Goal: Task Accomplishment & Management: Use online tool/utility

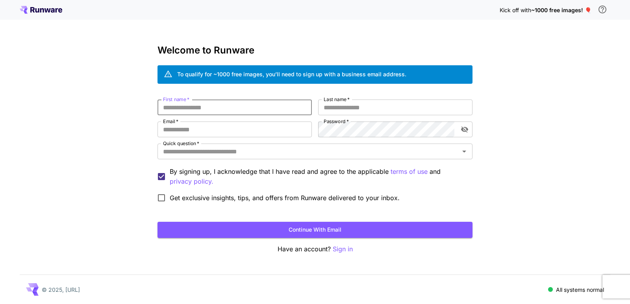
click at [228, 106] on input "First name   *" at bounding box center [234, 108] width 154 height 16
click at [345, 252] on p "Sign in" at bounding box center [343, 249] width 20 height 10
click at [205, 106] on input "First name   *" at bounding box center [234, 108] width 154 height 16
click at [344, 105] on input "Last name   *" at bounding box center [395, 108] width 154 height 16
drag, startPoint x: 260, startPoint y: 128, endPoint x: 312, endPoint y: 131, distance: 52.4
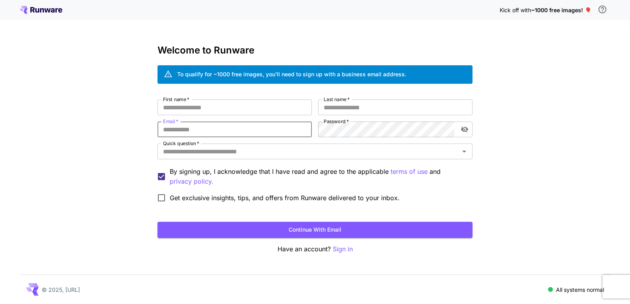
click at [265, 129] on input "Email   *" at bounding box center [234, 130] width 154 height 16
type input "**********"
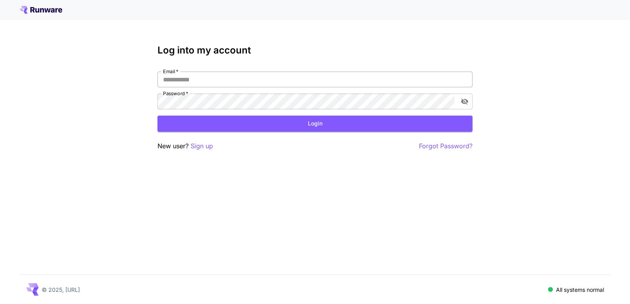
click at [204, 80] on input "Email   *" at bounding box center [314, 80] width 315 height 16
click at [200, 148] on p "Sign up" at bounding box center [202, 146] width 22 height 10
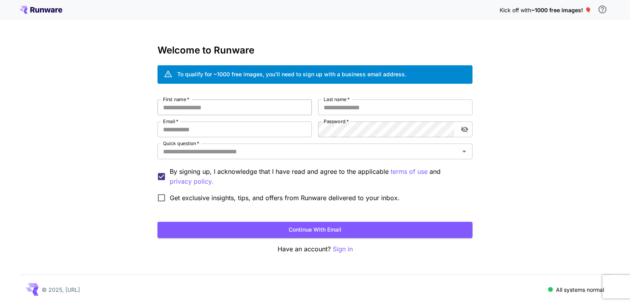
click at [189, 107] on input "First name   *" at bounding box center [234, 108] width 154 height 16
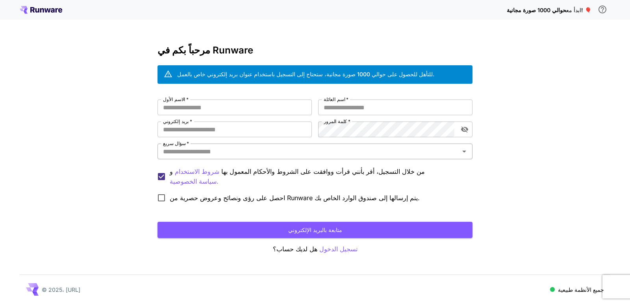
click at [217, 157] on div "سؤال سريع   *" at bounding box center [314, 152] width 315 height 16
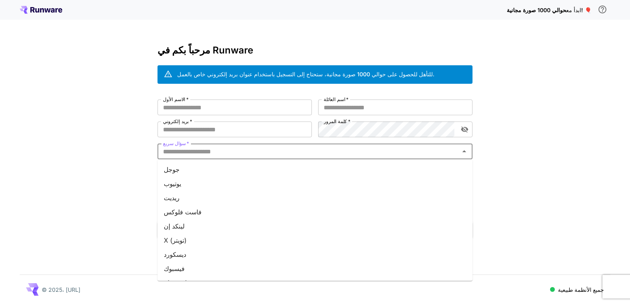
click at [205, 173] on li "جوجل" at bounding box center [314, 170] width 315 height 14
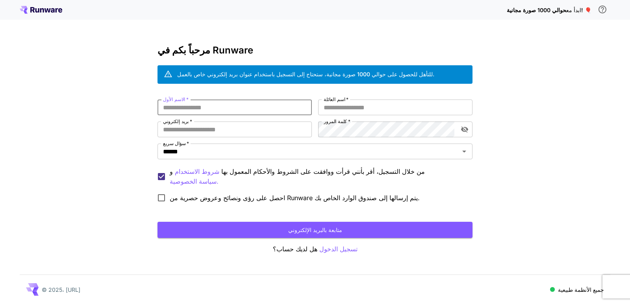
click at [206, 109] on input "الاسم الأول   *" at bounding box center [234, 108] width 154 height 16
type input "*"
type input "****"
click at [387, 107] on input "اسم العائلة   *" at bounding box center [395, 108] width 154 height 16
type input "********"
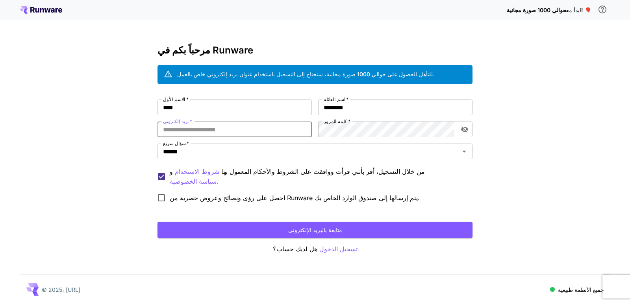
click at [247, 127] on input "بريد إلكتروني   *" at bounding box center [234, 130] width 154 height 16
type input "**********"
drag, startPoint x: 467, startPoint y: 128, endPoint x: 461, endPoint y: 128, distance: 6.3
click at [466, 128] on icon "تبديل رؤية كلمة المرور" at bounding box center [464, 130] width 7 height 6
click at [286, 145] on div "**********" at bounding box center [314, 153] width 315 height 107
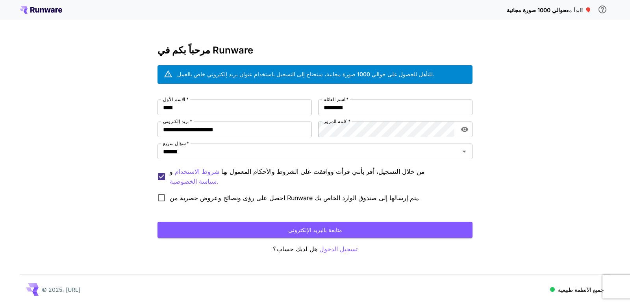
drag, startPoint x: 570, startPoint y: 123, endPoint x: 531, endPoint y: 146, distance: 45.2
click at [570, 123] on div "**********" at bounding box center [315, 152] width 630 height 304
click at [307, 228] on font "متابعة بالبريد الإلكتروني" at bounding box center [315, 230] width 54 height 7
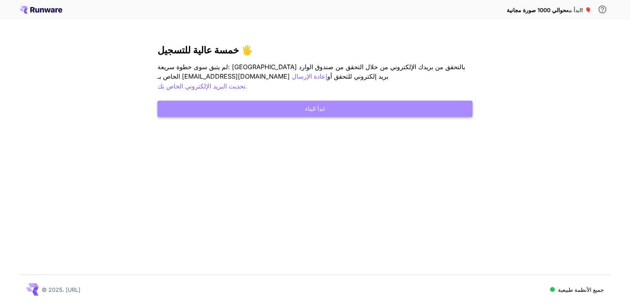
click at [304, 101] on button "ابدأ البناء" at bounding box center [314, 109] width 315 height 16
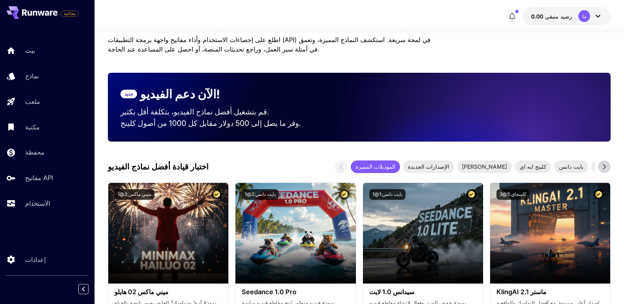
scroll to position [118, 0]
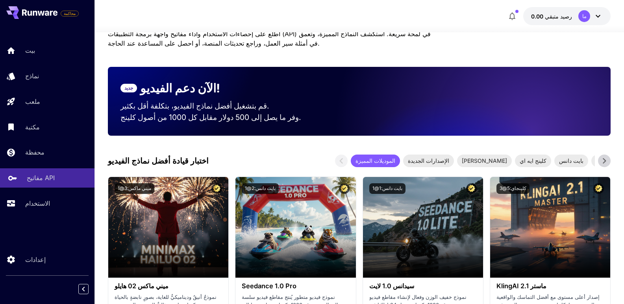
click at [43, 180] on font "مفاتيح API" at bounding box center [41, 178] width 28 height 8
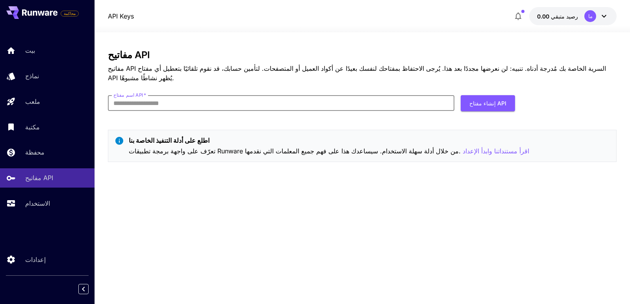
click at [164, 103] on input "اسم مفتاح API   *" at bounding box center [281, 103] width 346 height 16
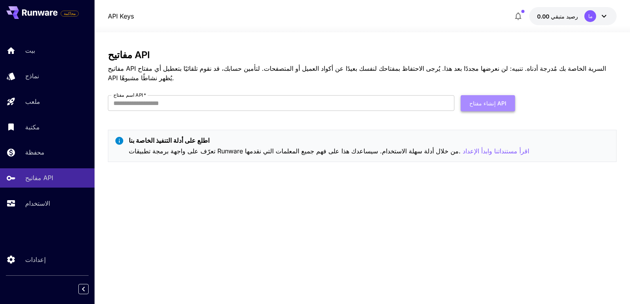
click at [498, 102] on font "إنشاء مفتاح API" at bounding box center [487, 103] width 37 height 7
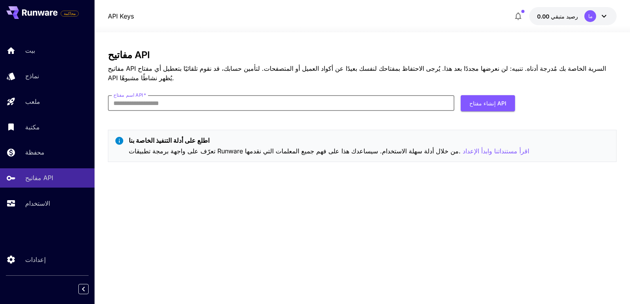
paste input "**********"
type input "**********"
click at [494, 108] on font "إنشاء مفتاح API" at bounding box center [487, 103] width 37 height 10
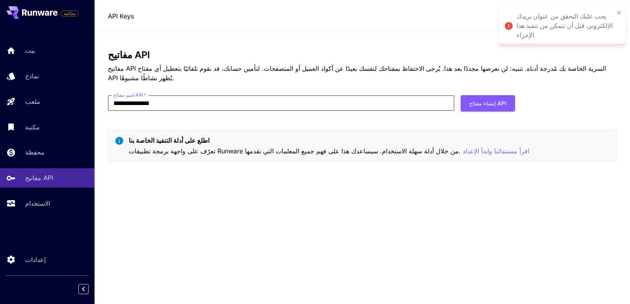
drag, startPoint x: 158, startPoint y: 112, endPoint x: 0, endPoint y: 112, distance: 158.3
click at [0, 112] on div "**********" at bounding box center [315, 152] width 630 height 304
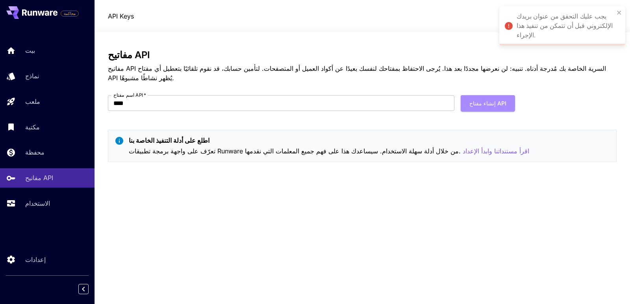
drag, startPoint x: 494, startPoint y: 107, endPoint x: 485, endPoint y: 113, distance: 11.4
click at [494, 107] on font "إنشاء مفتاح API" at bounding box center [487, 103] width 37 height 10
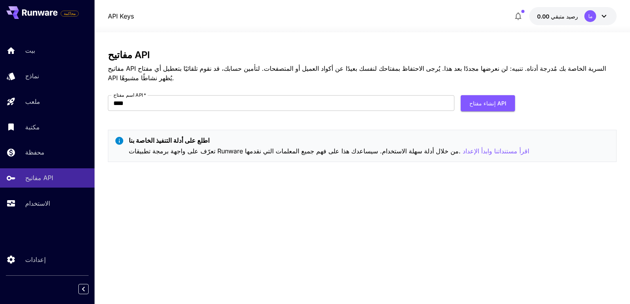
click at [603, 14] on icon at bounding box center [603, 15] width 9 height 9
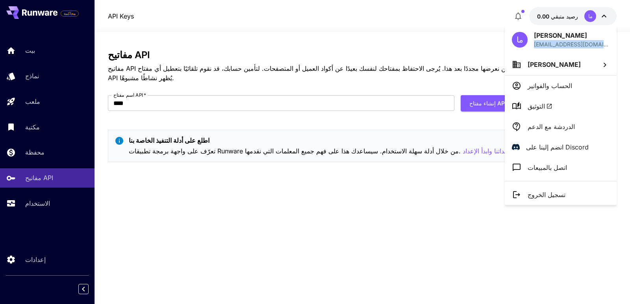
drag, startPoint x: 604, startPoint y: 44, endPoint x: 532, endPoint y: 43, distance: 71.7
click at [532, 43] on div "ما محمد السحباني asahbani227@gmail.com" at bounding box center [561, 39] width 112 height 29
copy font "asahbani227@gmail.com"
click at [287, 98] on div at bounding box center [315, 152] width 630 height 304
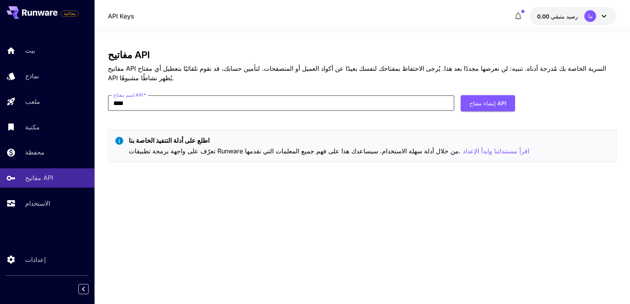
click at [270, 104] on input "****" at bounding box center [281, 103] width 346 height 16
paste input "**********"
type input "**********"
click button "إنشاء مفتاح API" at bounding box center [488, 103] width 54 height 16
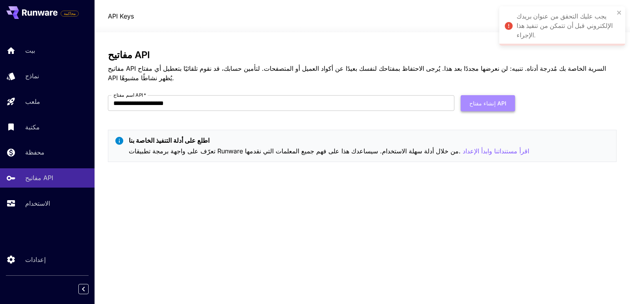
click at [506, 100] on button "إنشاء مفتاح API" at bounding box center [488, 103] width 54 height 16
drag, startPoint x: 587, startPoint y: 74, endPoint x: 611, endPoint y: 69, distance: 24.6
click at [611, 69] on p "مفاتيح API السرية الخاصة بك مُدرجة أدناه. تنبيه: لن نعرضها مجددًا بعد هذا. يُرج…" at bounding box center [362, 73] width 509 height 19
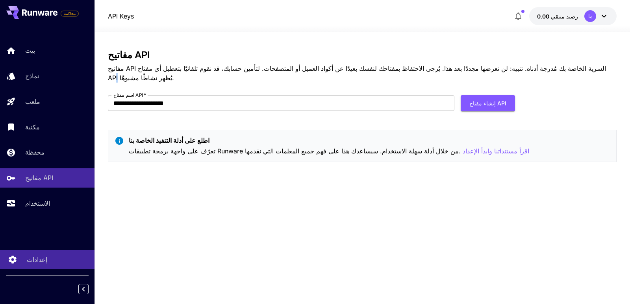
click at [34, 259] on font "إعدادات" at bounding box center [37, 260] width 20 height 8
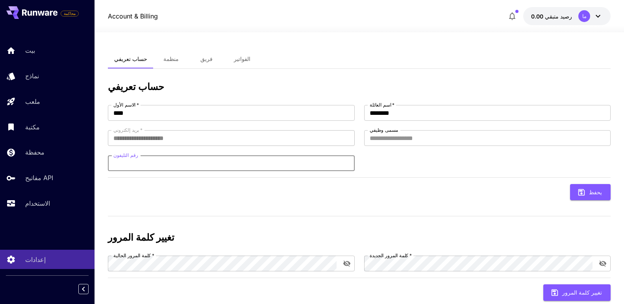
click at [156, 164] on input "رقم التليفون" at bounding box center [231, 163] width 247 height 16
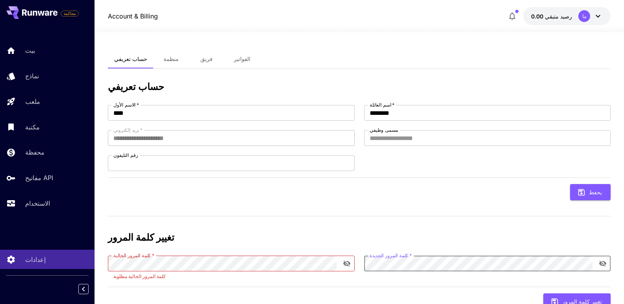
scroll to position [30, 0]
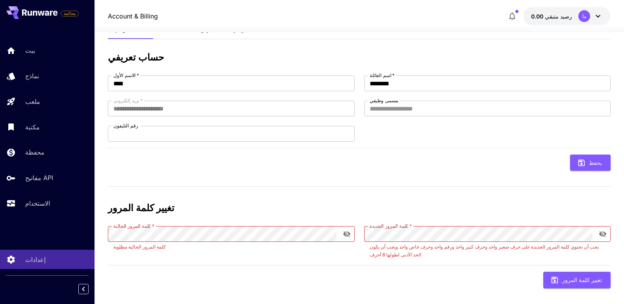
click at [493, 224] on div "تغيير كلمة المرور كلمة المرور الحالية   * كلمة المرور الحالية   * كلمة المرور ا…" at bounding box center [359, 245] width 503 height 85
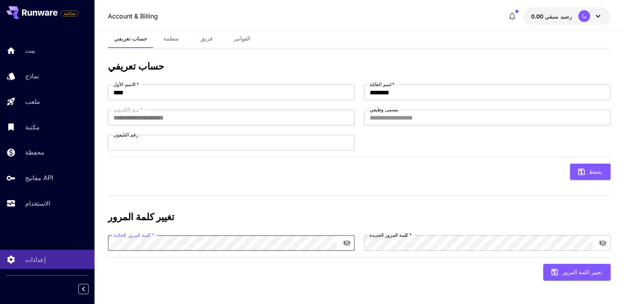
scroll to position [20, 0]
click at [588, 275] on font "تغيير كلمة المرور" at bounding box center [582, 272] width 40 height 7
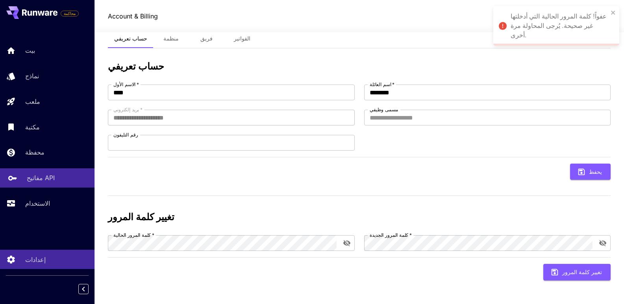
click at [56, 176] on div "مفاتيح API" at bounding box center [57, 177] width 61 height 9
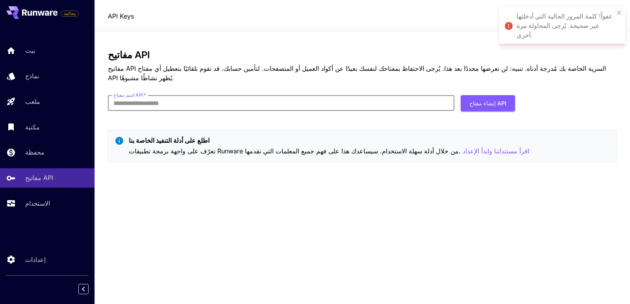
click at [176, 102] on input "اسم مفتاح API   *" at bounding box center [281, 103] width 346 height 16
type input "********"
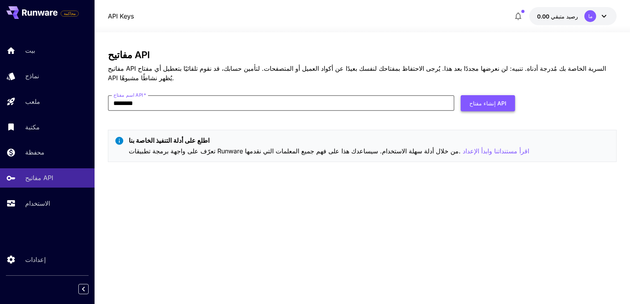
click at [487, 106] on font "إنشاء مفتاح API" at bounding box center [487, 103] width 37 height 7
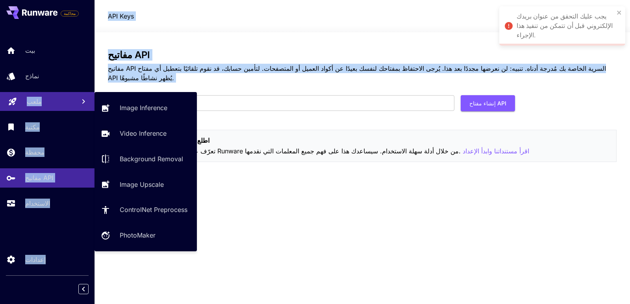
drag, startPoint x: 283, startPoint y: 111, endPoint x: 0, endPoint y: 111, distance: 283.4
click at [0, 111] on div "محاكمة بيت نماذج ملعب مكتبة محفظة مفاتيح API الاستخدام إعدادات API Keys 0.00 رص…" at bounding box center [315, 152] width 630 height 304
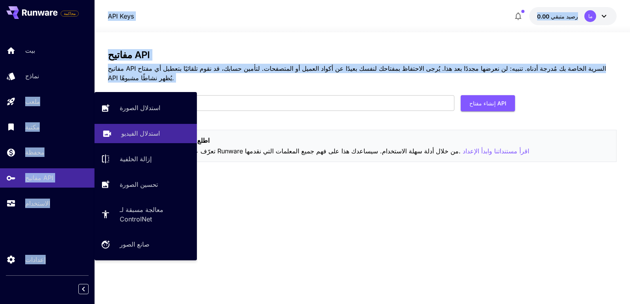
click at [162, 137] on div "استدلال الفيديو" at bounding box center [155, 133] width 69 height 9
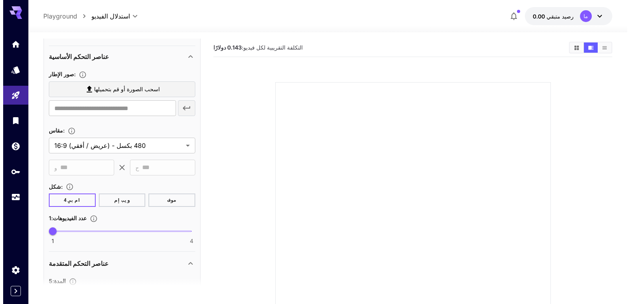
scroll to position [164, 0]
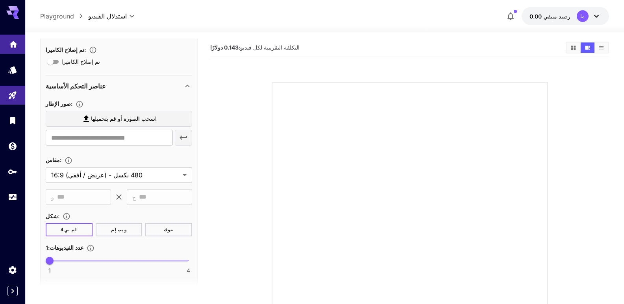
click at [4, 39] on link at bounding box center [12, 44] width 25 height 19
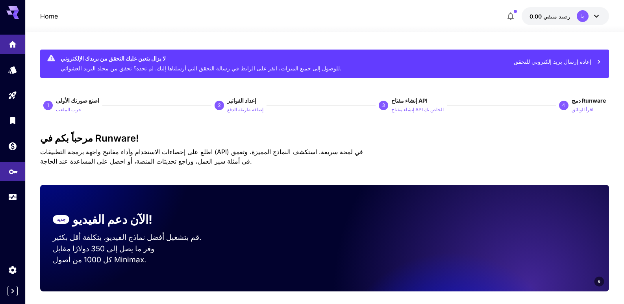
click at [11, 172] on icon "مفاتيح API" at bounding box center [13, 169] width 9 height 5
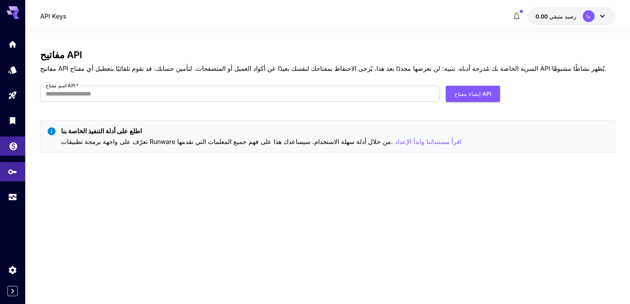
click at [19, 146] on link at bounding box center [12, 146] width 25 height 19
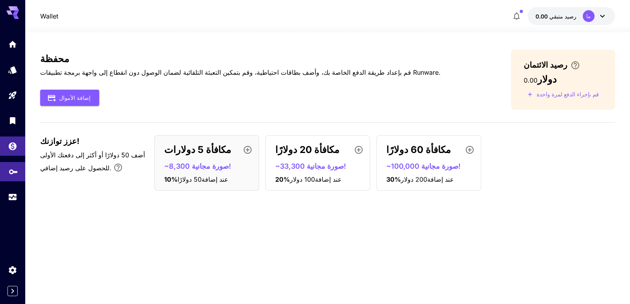
click at [8, 168] on link at bounding box center [12, 171] width 25 height 19
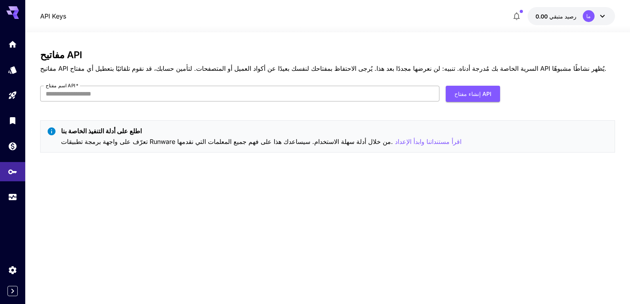
click at [202, 94] on input "اسم مفتاح API   *" at bounding box center [239, 94] width 399 height 16
type input "*"
type input "***"
click at [461, 93] on font "إنشاء مفتاح API" at bounding box center [472, 94] width 37 height 7
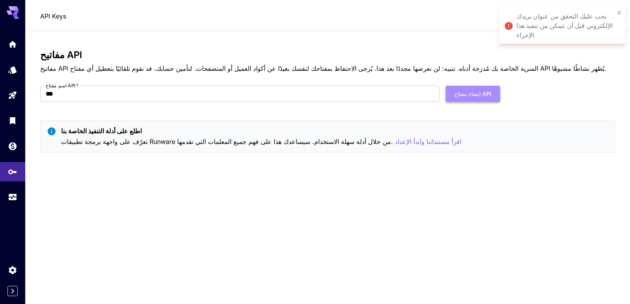
click at [488, 100] on button "إنشاء مفتاح API" at bounding box center [473, 94] width 54 height 16
